Goal: Task Accomplishment & Management: Manage account settings

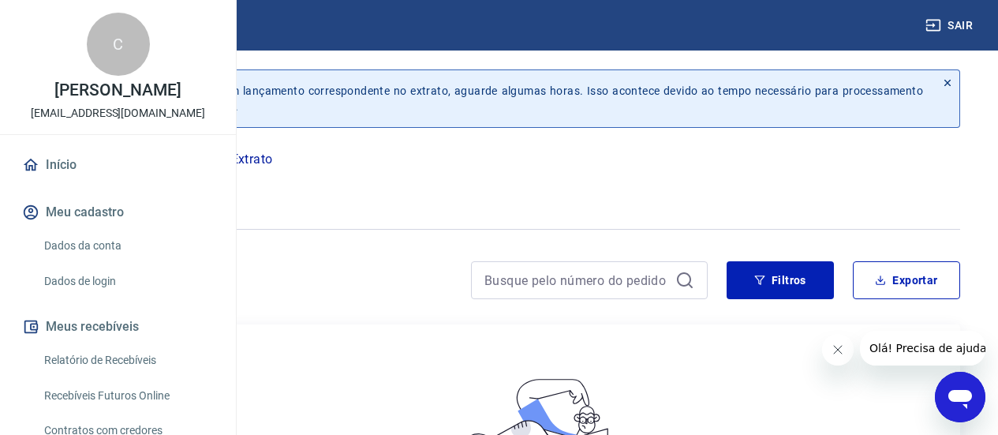
click at [58, 182] on link "Início" at bounding box center [118, 164] width 198 height 35
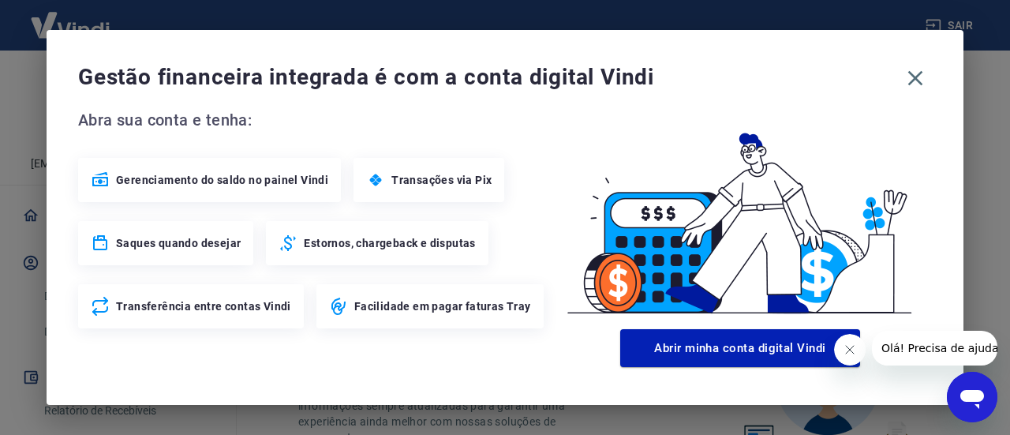
click at [241, 176] on span "Gerenciamento do saldo no painel Vindi" at bounding box center [222, 180] width 212 height 16
click at [921, 76] on icon "button" at bounding box center [914, 77] width 25 height 25
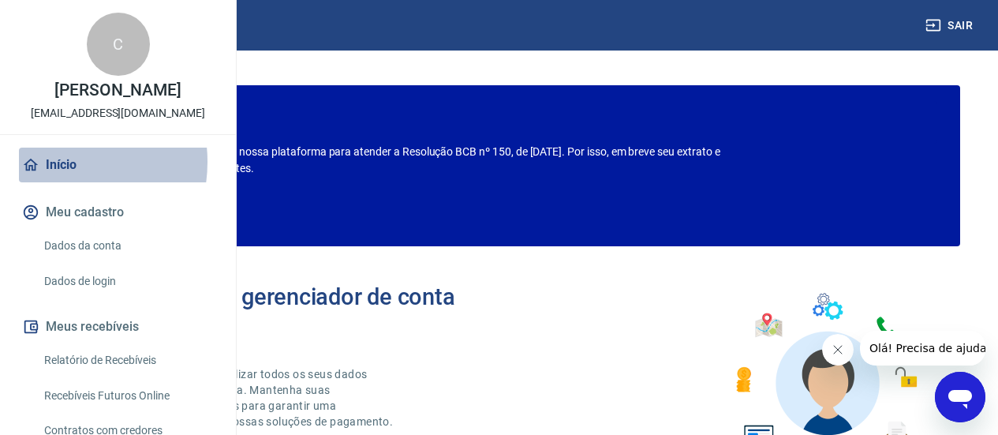
click at [50, 182] on link "Início" at bounding box center [118, 164] width 198 height 35
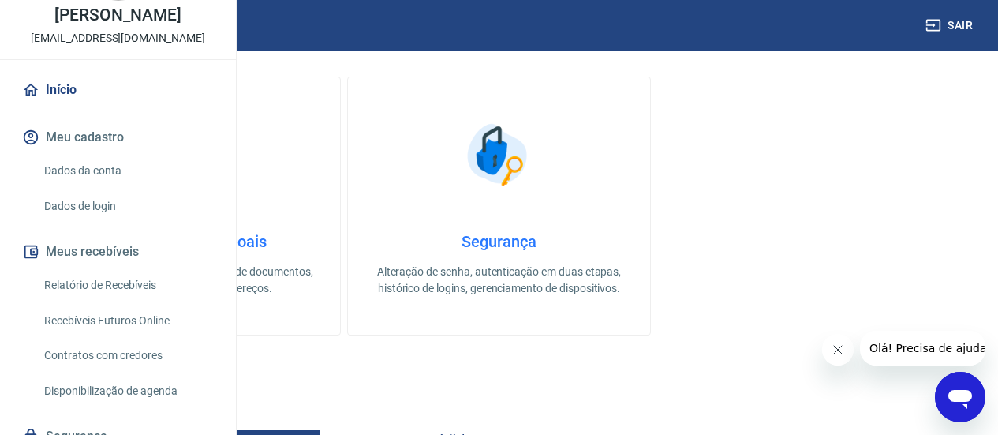
scroll to position [208, 0]
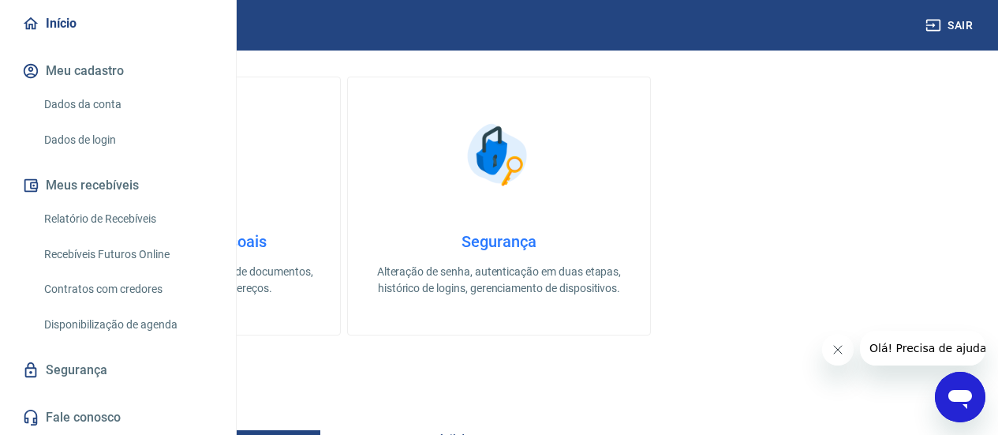
click at [81, 220] on link "Relatório de Recebíveis" at bounding box center [127, 219] width 179 height 32
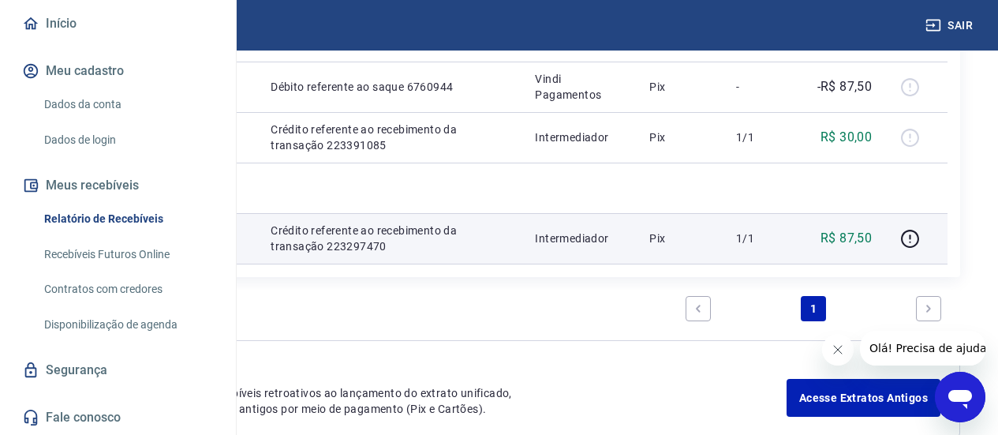
scroll to position [315, 0]
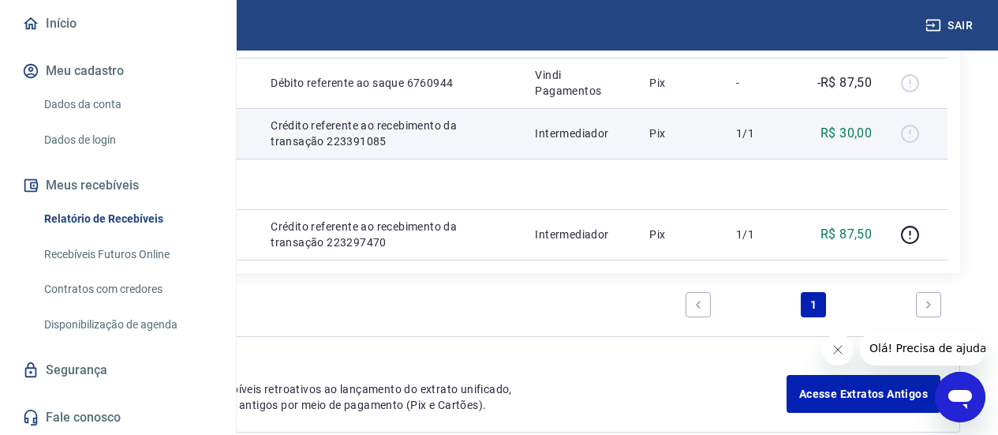
click at [930, 146] on div at bounding box center [916, 133] width 38 height 25
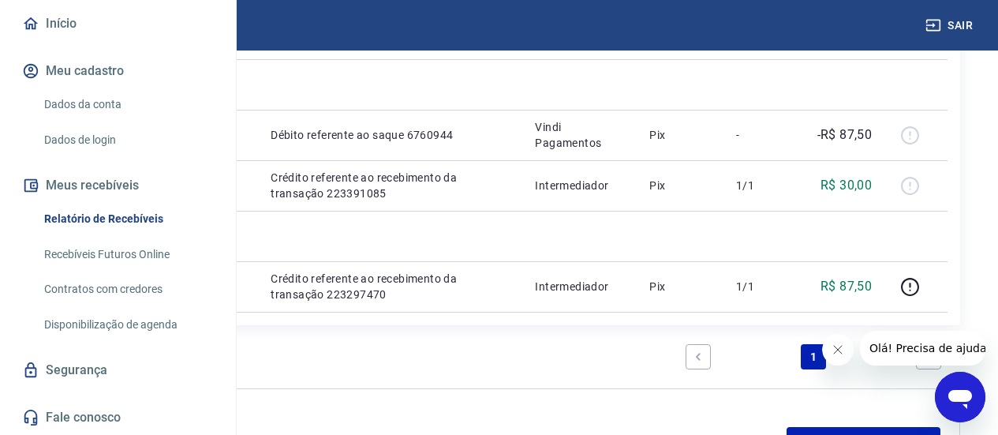
scroll to position [109, 0]
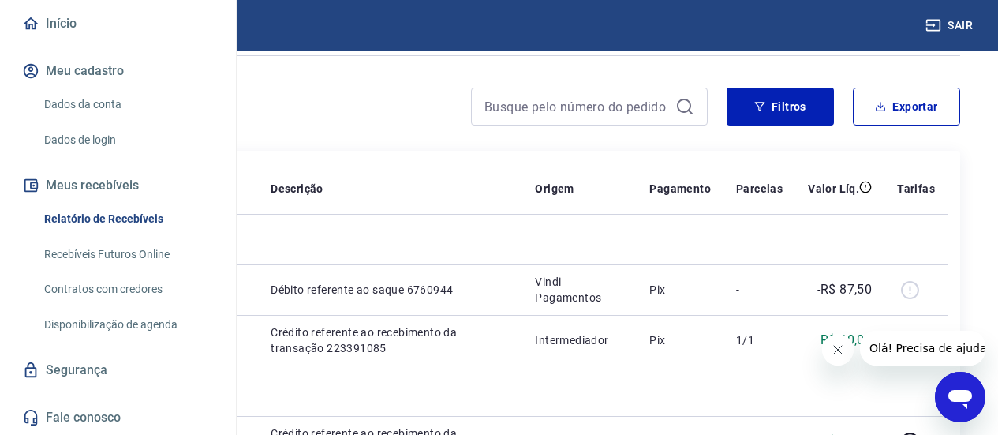
click at [79, 260] on link "Recebíveis Futuros Online" at bounding box center [127, 254] width 179 height 32
